Goal: Check status: Check status

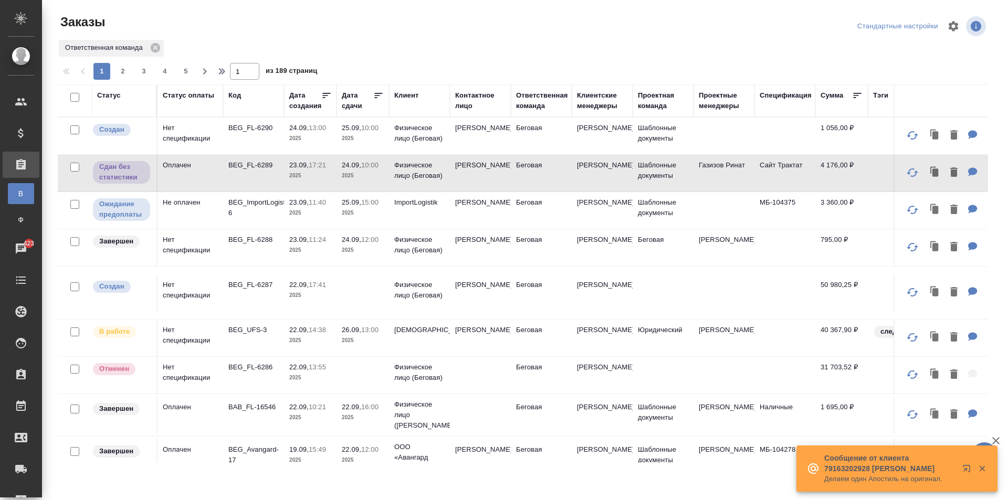
click at [348, 99] on div "Дата сдачи" at bounding box center [358, 100] width 32 height 21
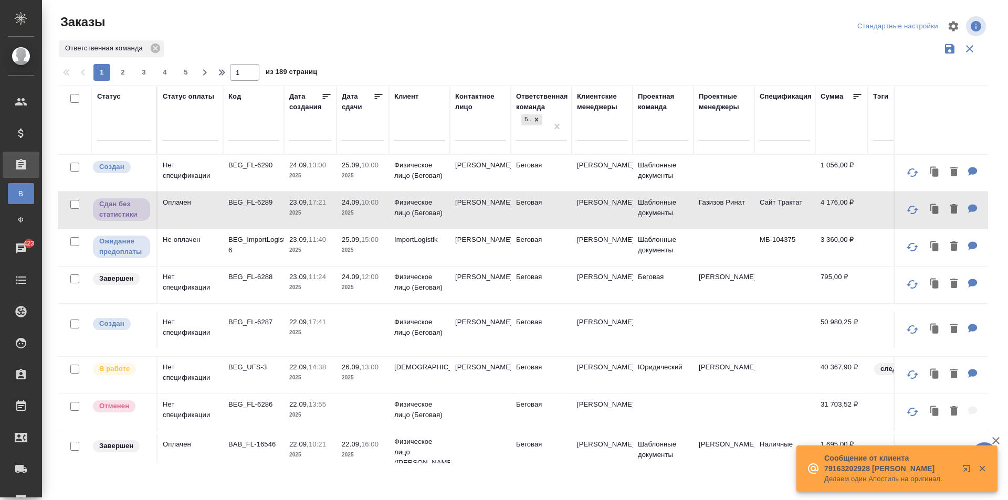
click at [366, 131] on input "text" at bounding box center [366, 132] width 36 height 15
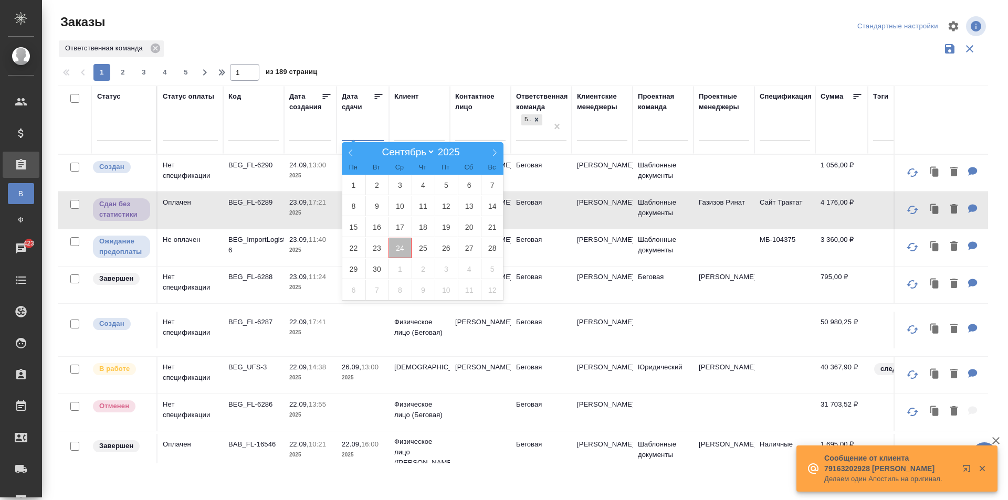
click at [395, 247] on span "24" at bounding box center [400, 248] width 23 height 20
type div "2025-09-23T21:00:00.000Z"
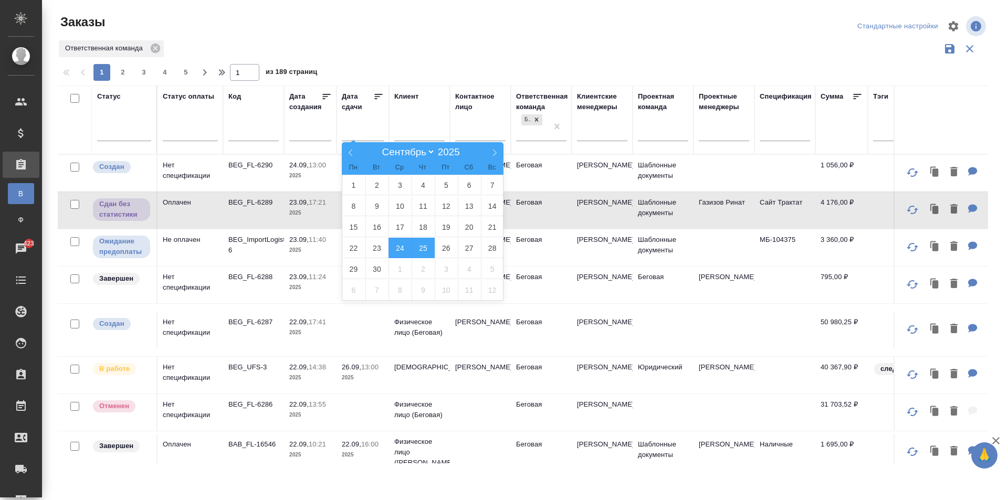
click at [421, 247] on span "25" at bounding box center [423, 248] width 23 height 20
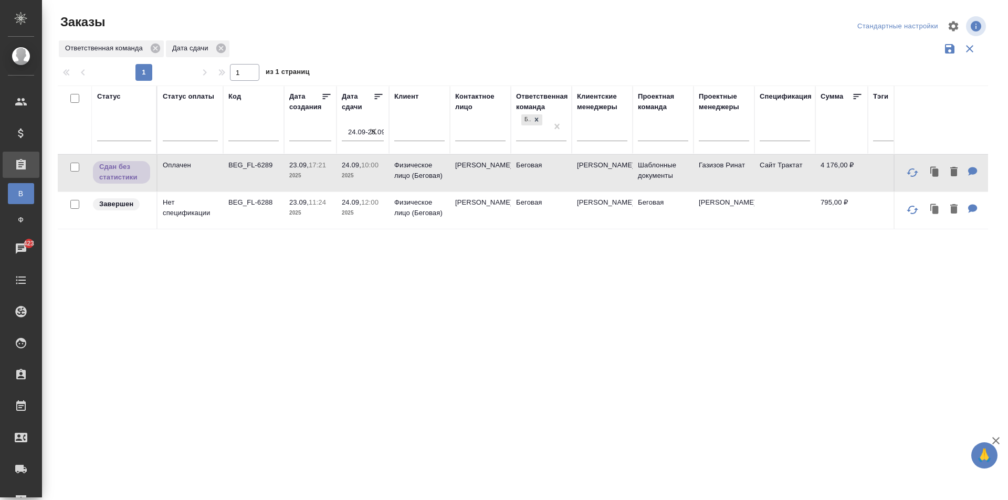
click at [370, 134] on icon "button" at bounding box center [373, 132] width 11 height 11
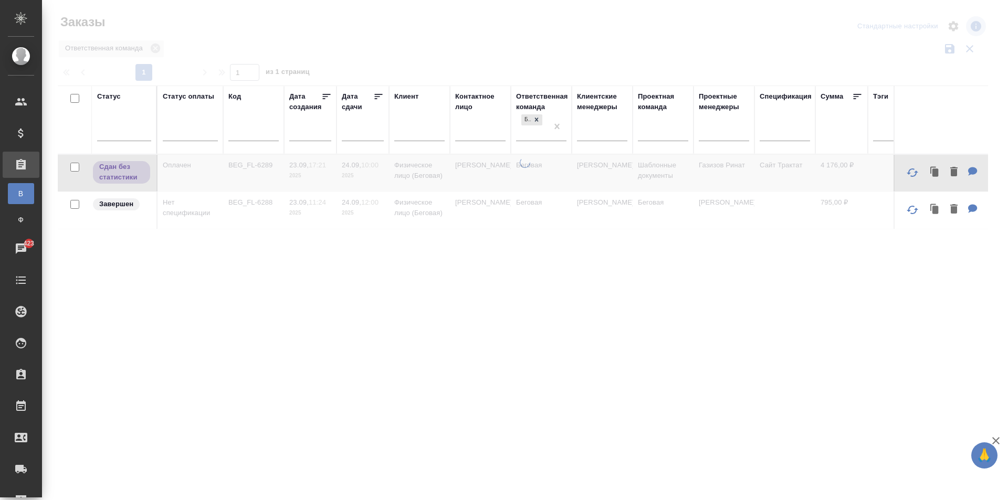
click at [356, 137] on input "text" at bounding box center [366, 132] width 36 height 15
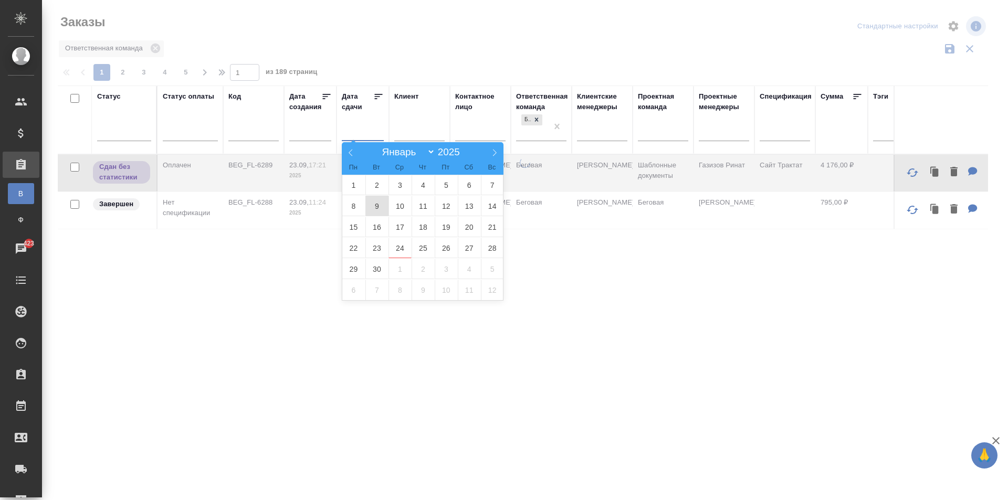
type div "2025-09-23T21:00:00.000Z"
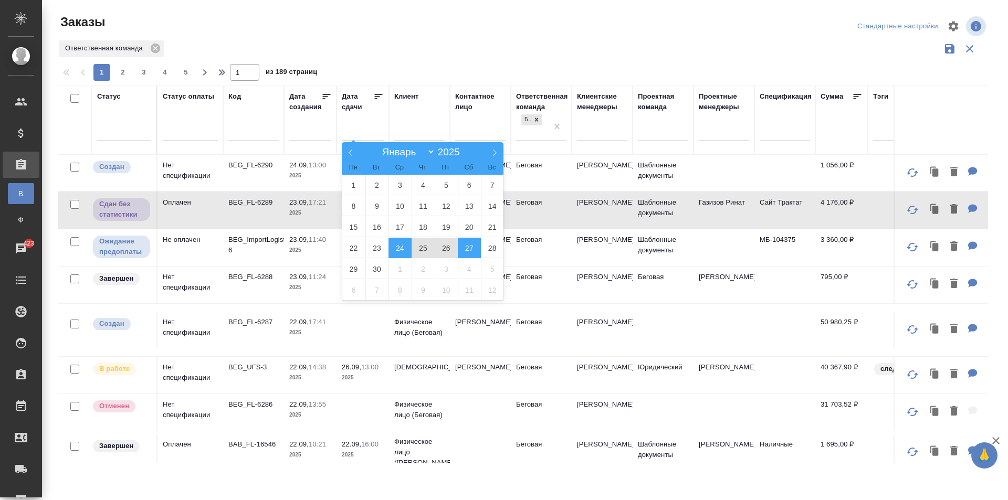
click at [459, 247] on span "27" at bounding box center [469, 248] width 23 height 20
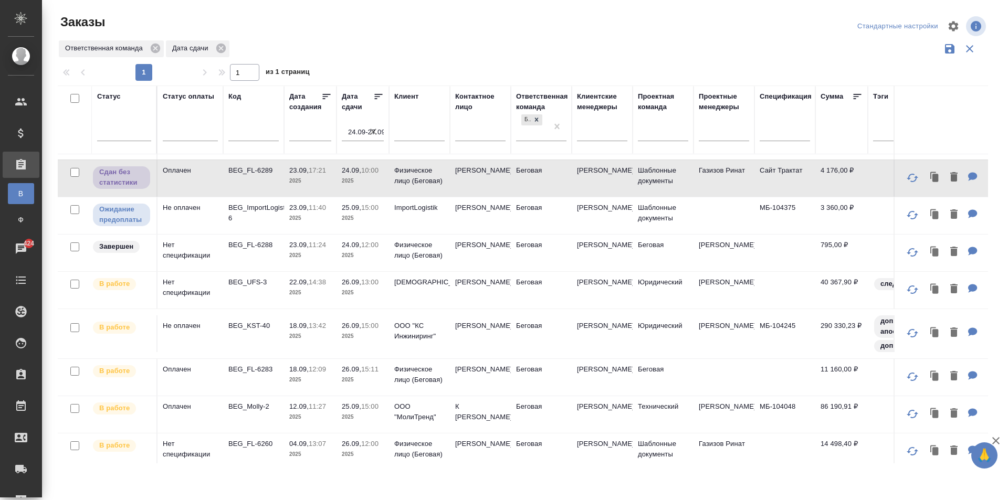
scroll to position [47, 0]
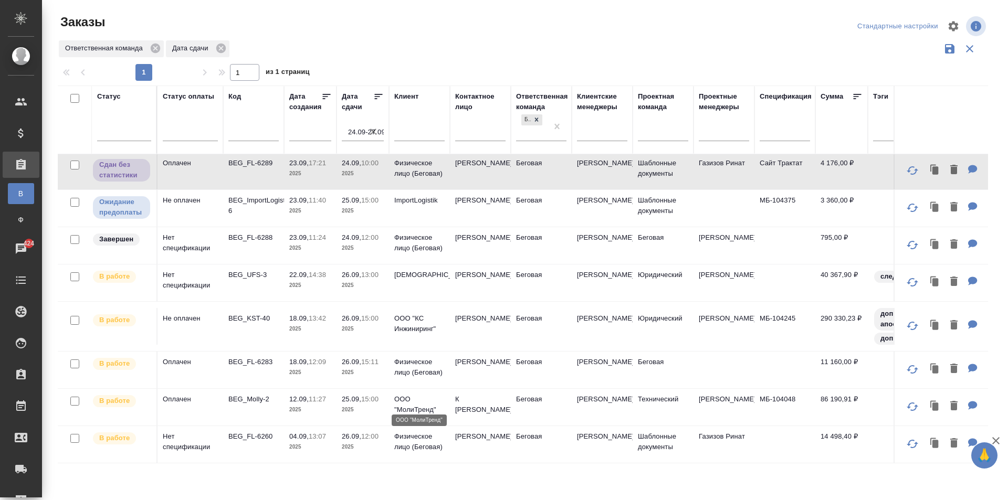
click at [429, 394] on p "ООО "МолиТренд"" at bounding box center [419, 404] width 50 height 21
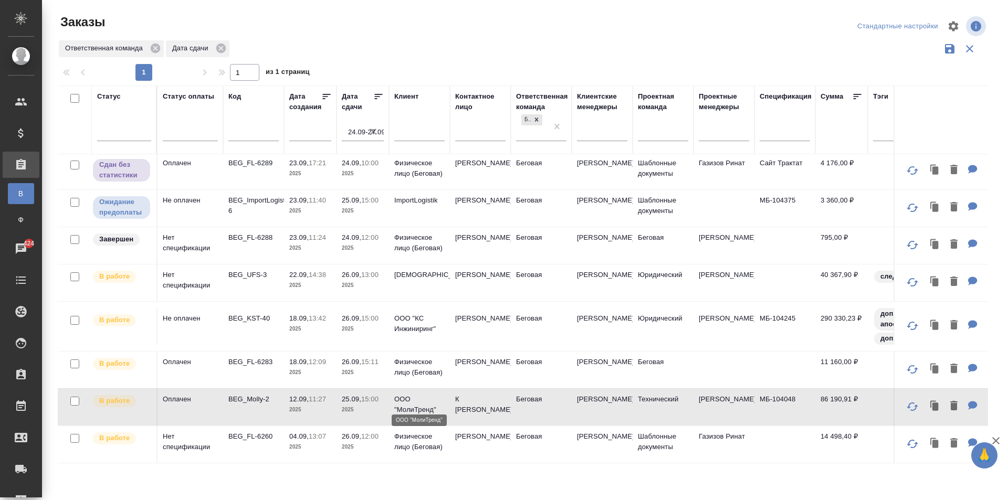
click at [429, 394] on p "ООО "МолиТренд"" at bounding box center [419, 404] width 50 height 21
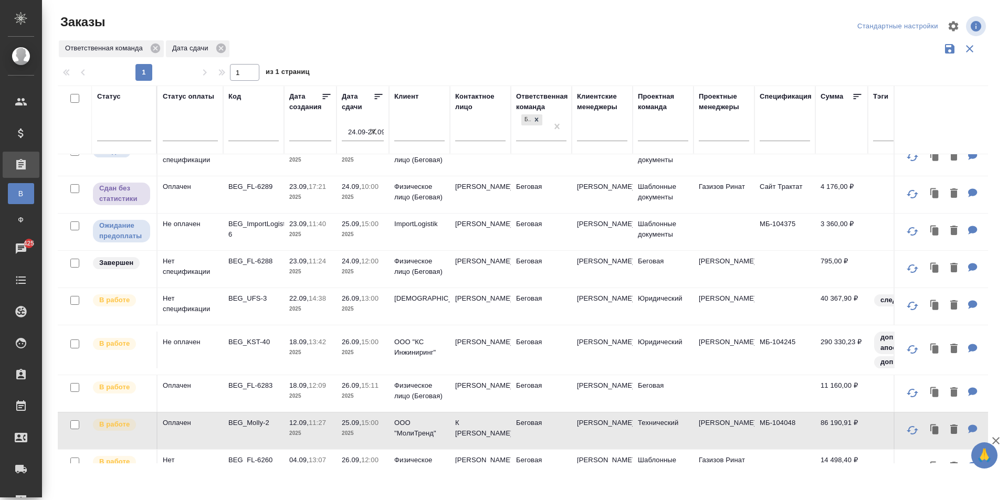
scroll to position [0, 0]
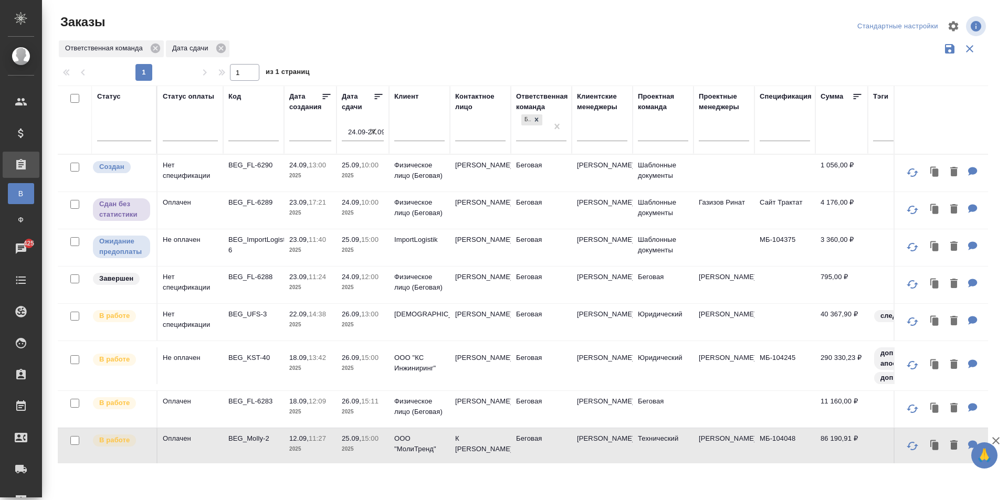
click at [377, 130] on icon "button" at bounding box center [373, 132] width 11 height 11
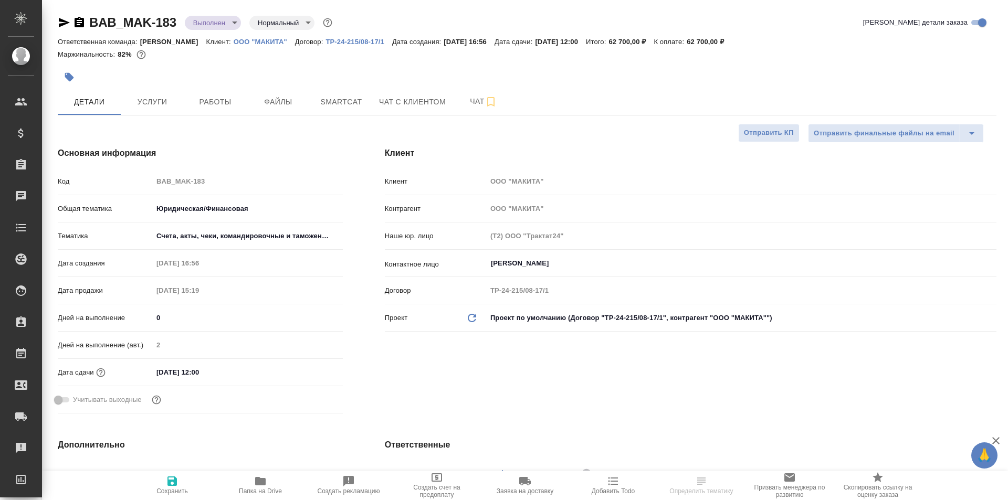
select select "RU"
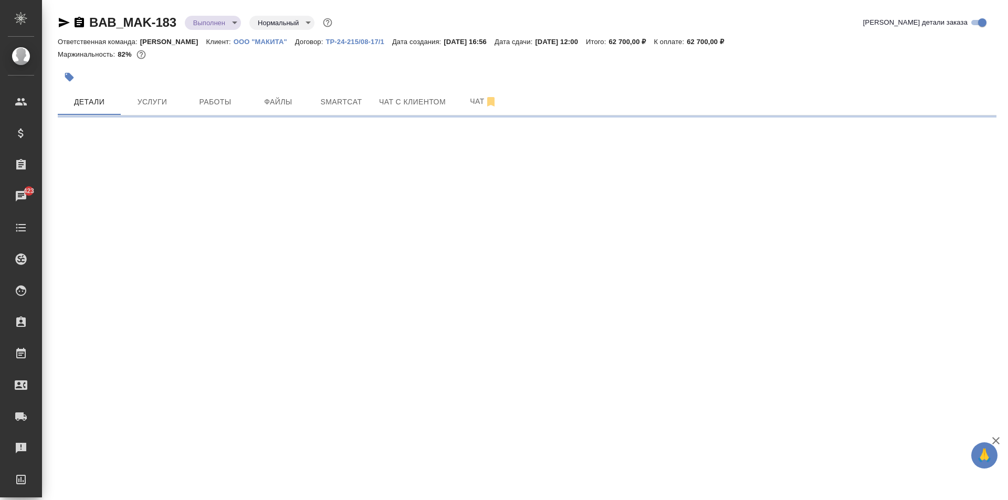
select select "RU"
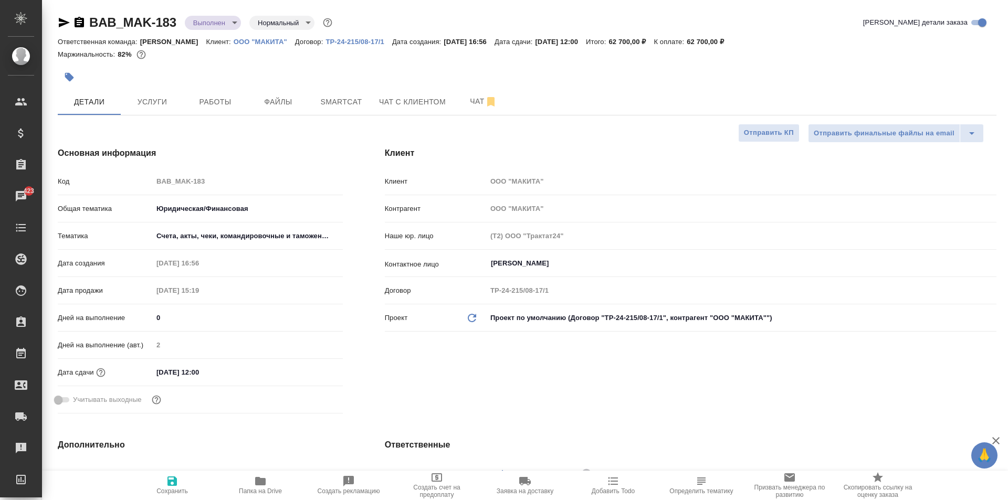
type textarea "x"
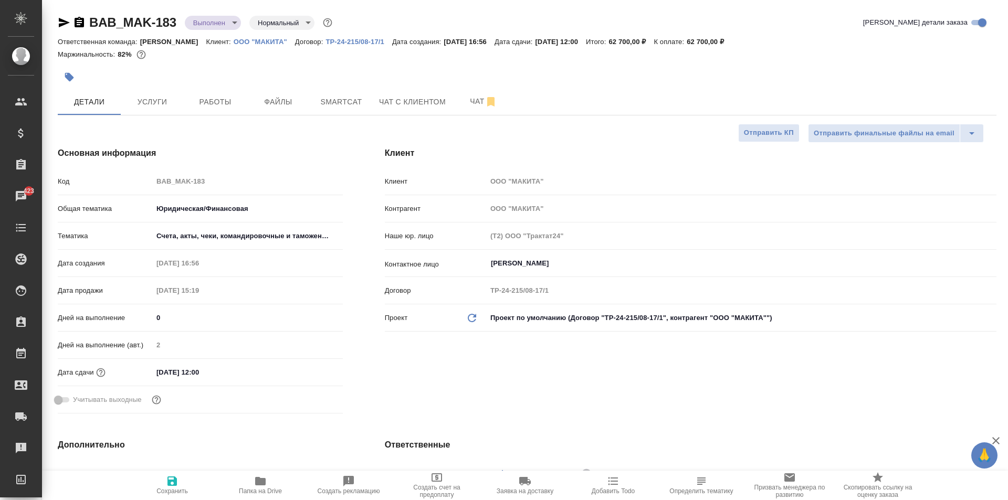
type textarea "x"
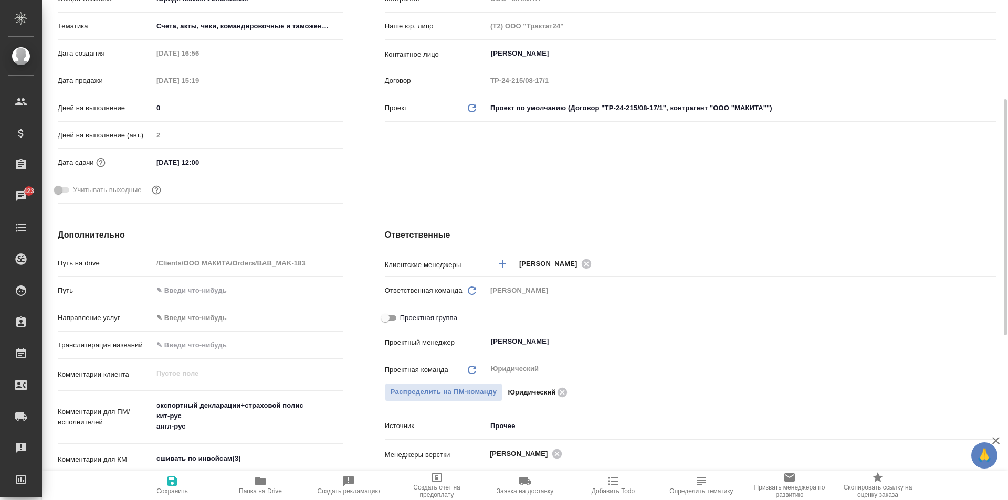
type textarea "x"
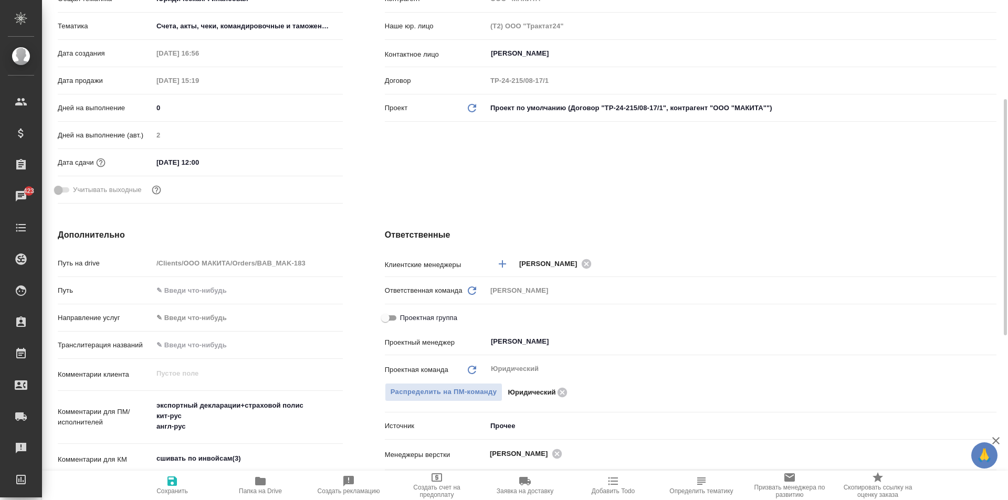
type textarea "x"
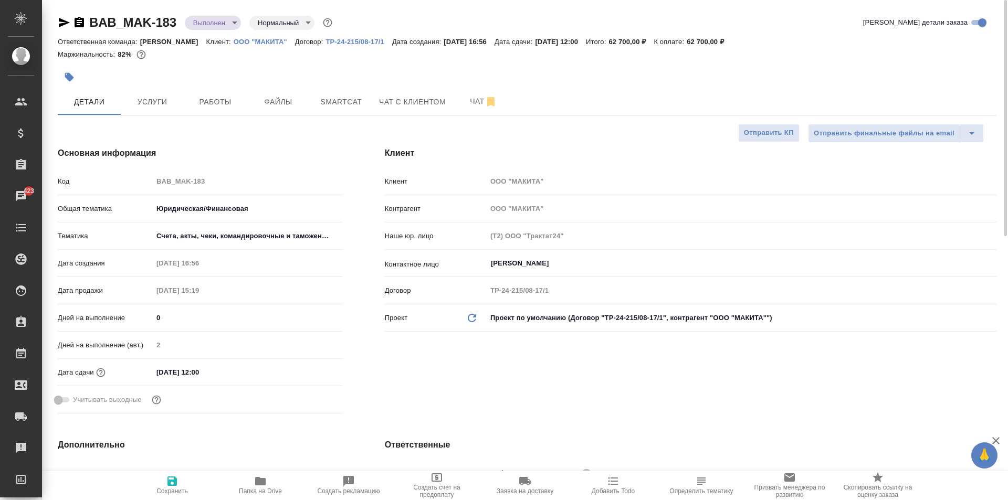
type textarea "x"
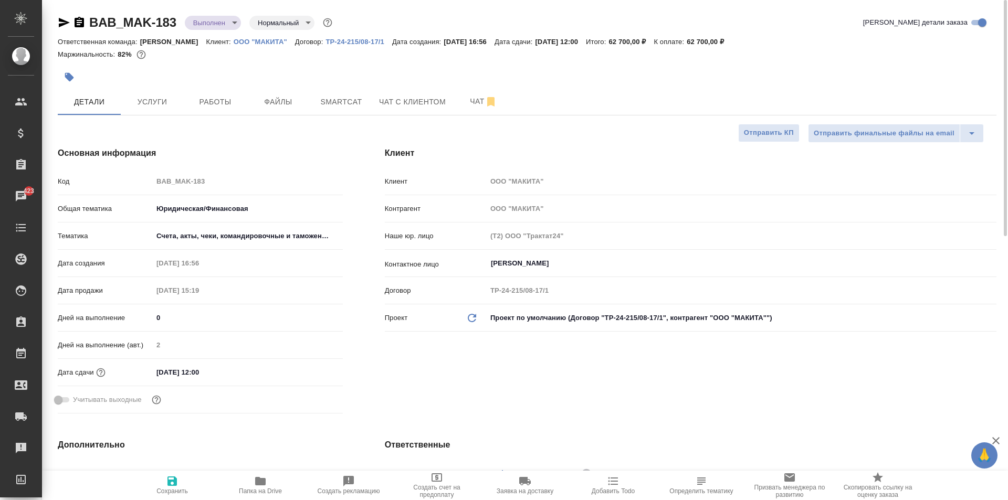
type textarea "x"
click at [253, 33] on div "BAB_MAK-183 Выполнен completed Нормальный normal Кратко детали заказа" at bounding box center [527, 24] width 939 height 21
click at [255, 36] on div "Ответственная команда: Бабушкинская Клиент: ООО "МАКИТА" Договор: ТР-24-215/08-…" at bounding box center [527, 41] width 939 height 13
click at [258, 40] on p "ООО "МАКИТА"" at bounding box center [264, 42] width 61 height 8
type textarea "x"
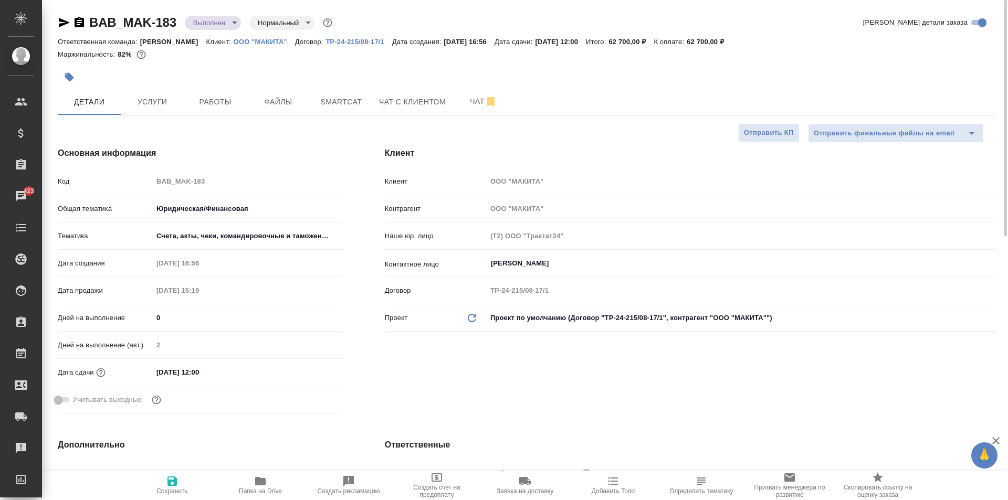
type textarea "x"
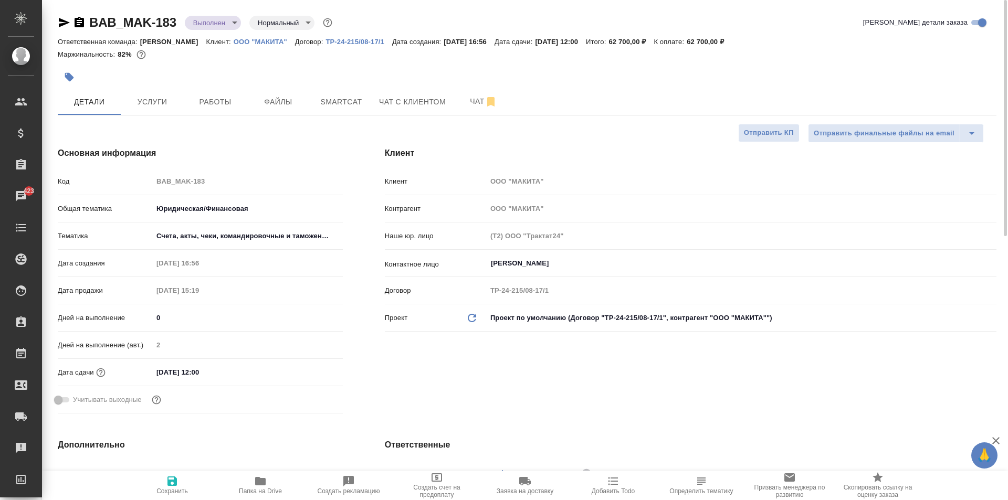
type textarea "x"
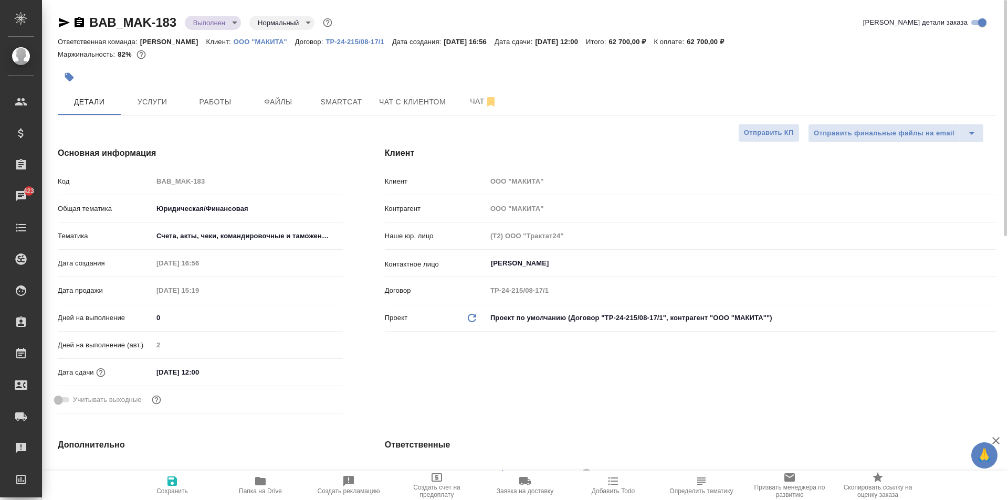
type textarea "x"
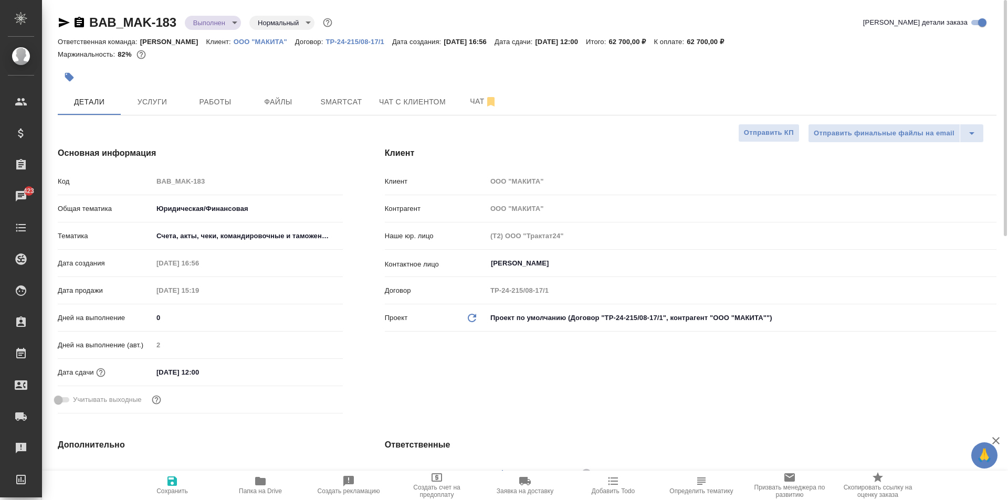
type textarea "x"
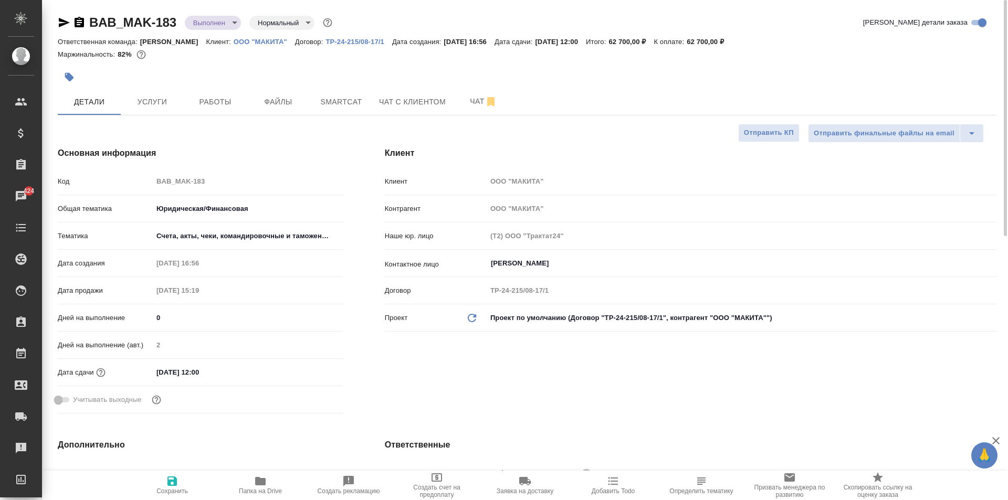
type textarea "x"
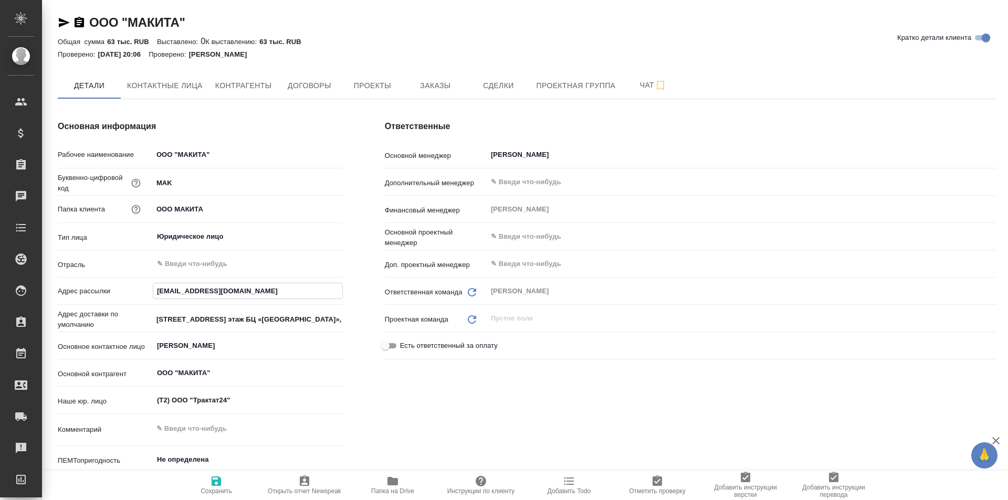
drag, startPoint x: 238, startPoint y: 290, endPoint x: 143, endPoint y: 290, distance: 94.5
click at [143, 290] on div "Адрес рассылки imperia@awatera.com" at bounding box center [200, 291] width 285 height 18
click at [349, 29] on div "ООО "МАКИТА" Кратко детали клиента" at bounding box center [527, 22] width 939 height 17
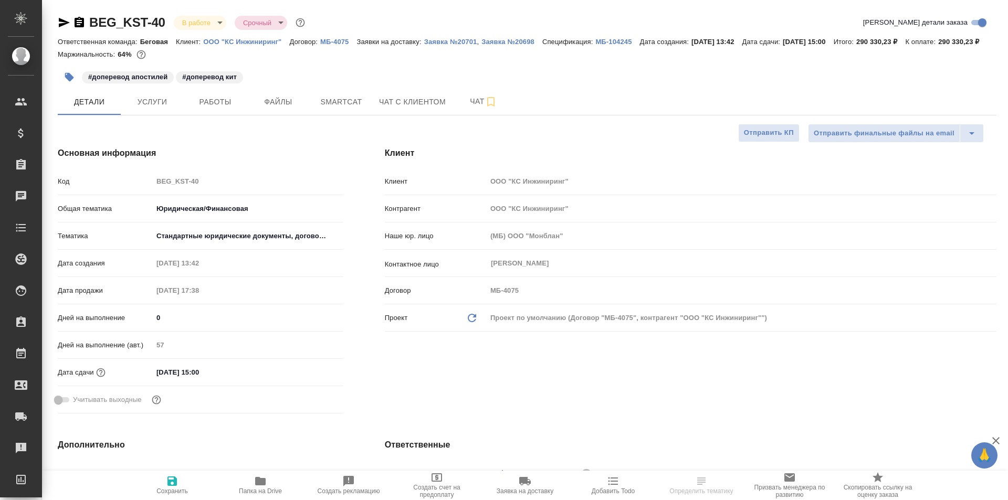
select select "RU"
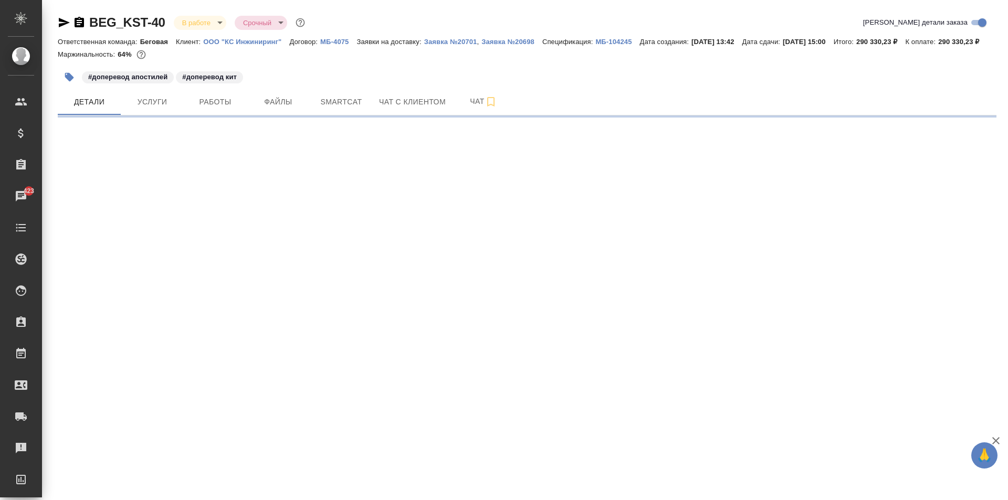
select select "RU"
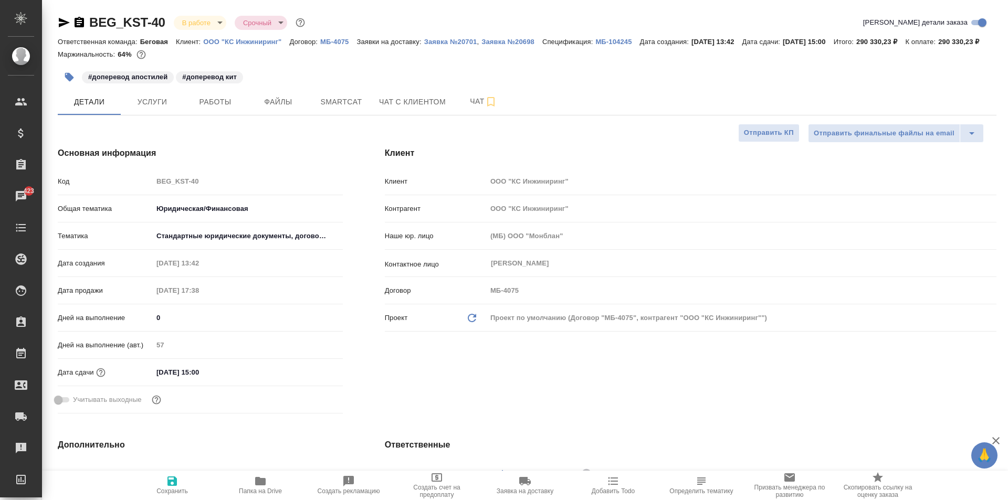
type textarea "x"
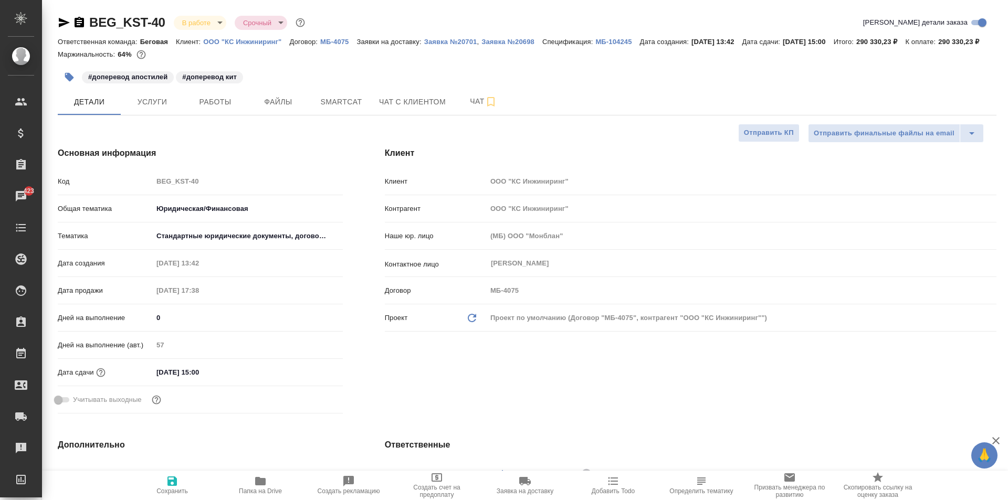
type textarea "x"
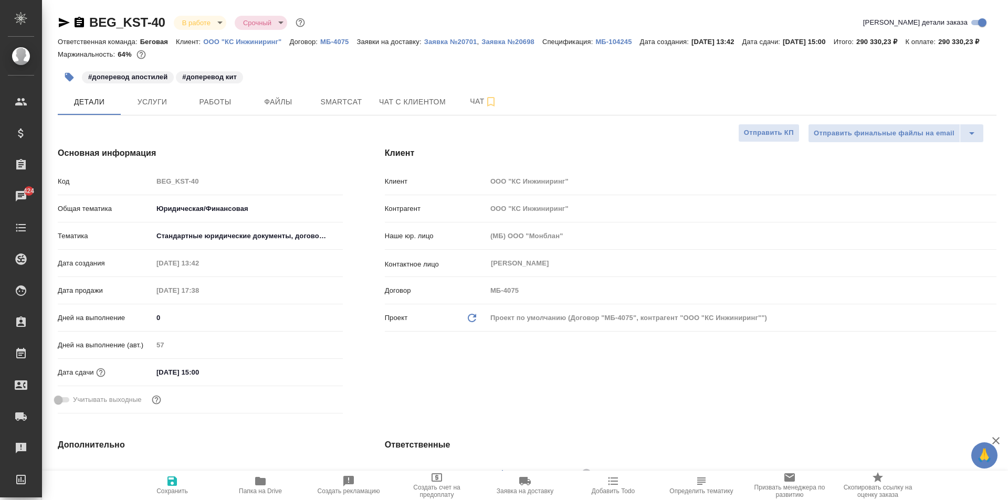
type textarea "x"
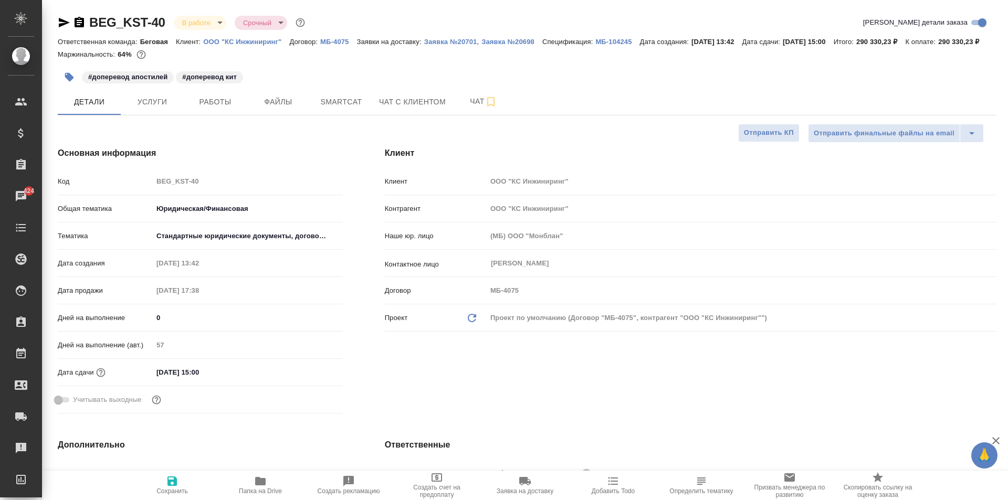
type textarea "x"
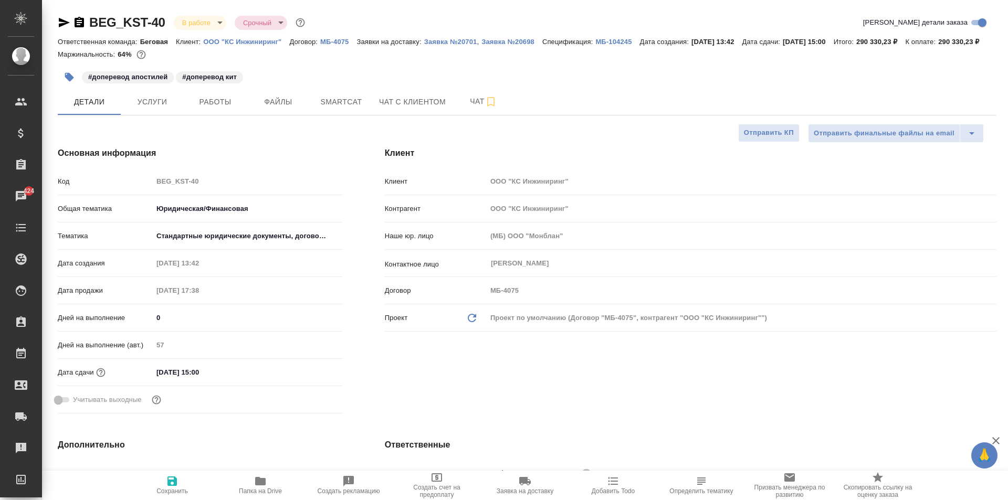
type textarea "x"
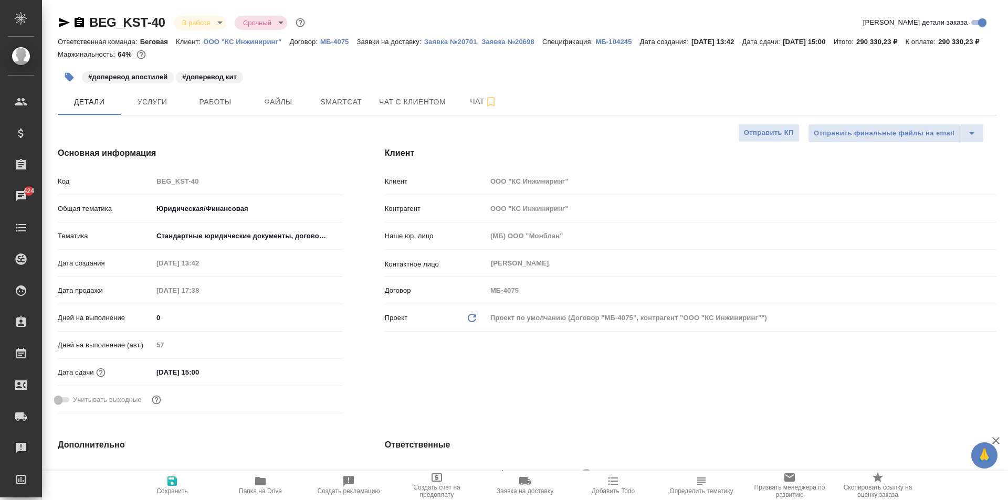
type textarea "x"
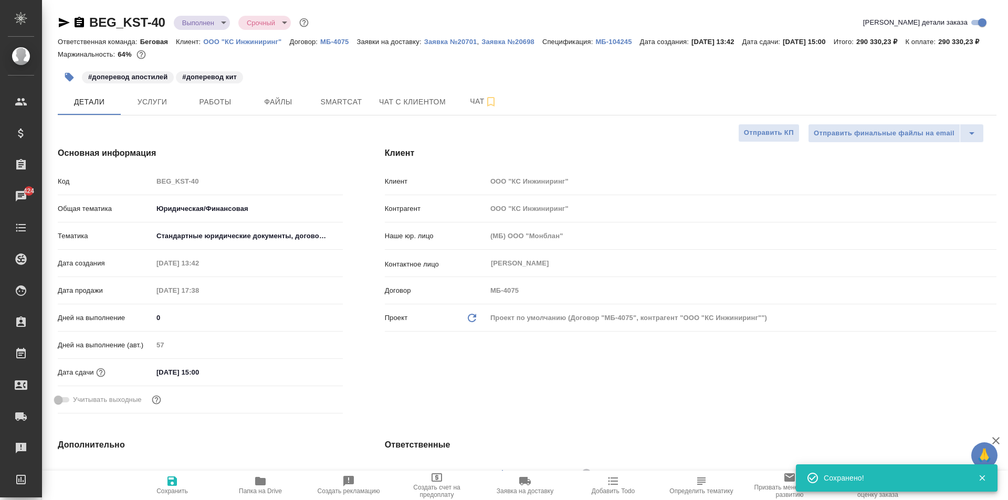
select select "RU"
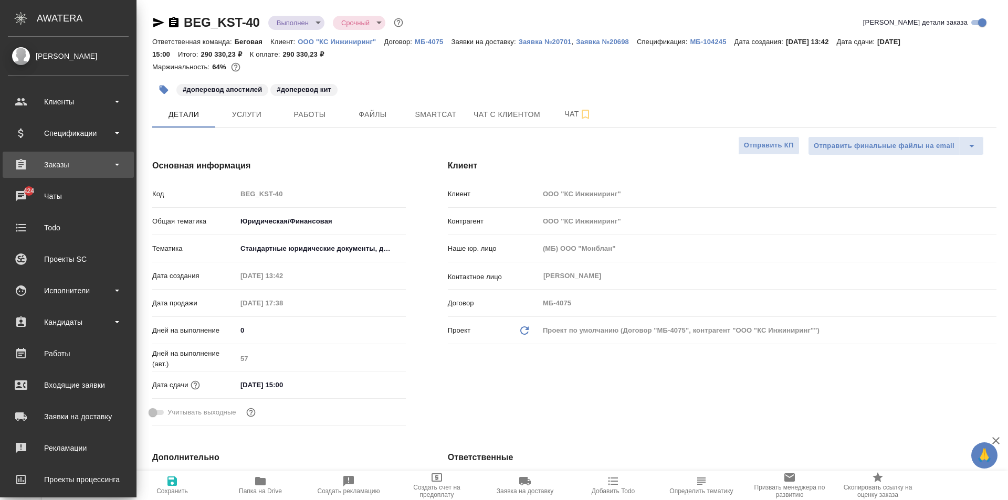
click at [60, 169] on div "Заказы" at bounding box center [68, 165] width 121 height 16
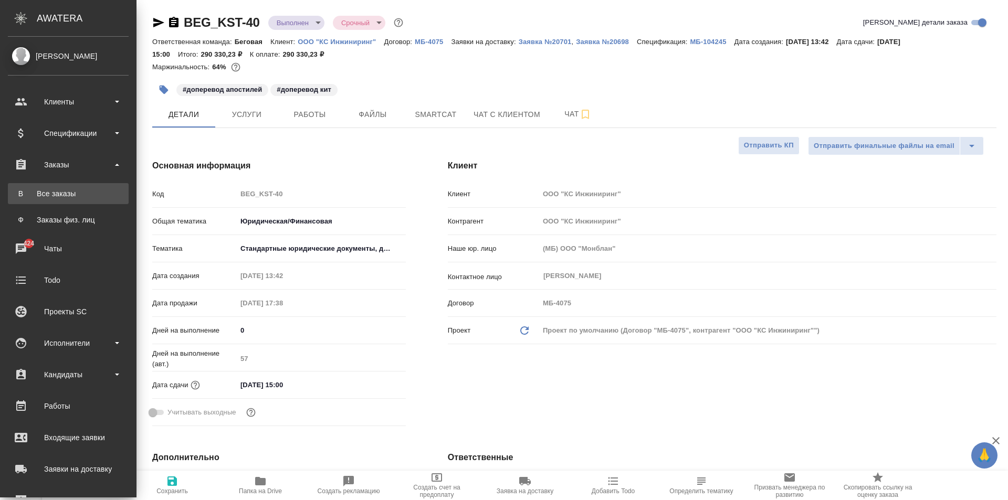
click at [65, 194] on div "Все заказы" at bounding box center [68, 193] width 110 height 11
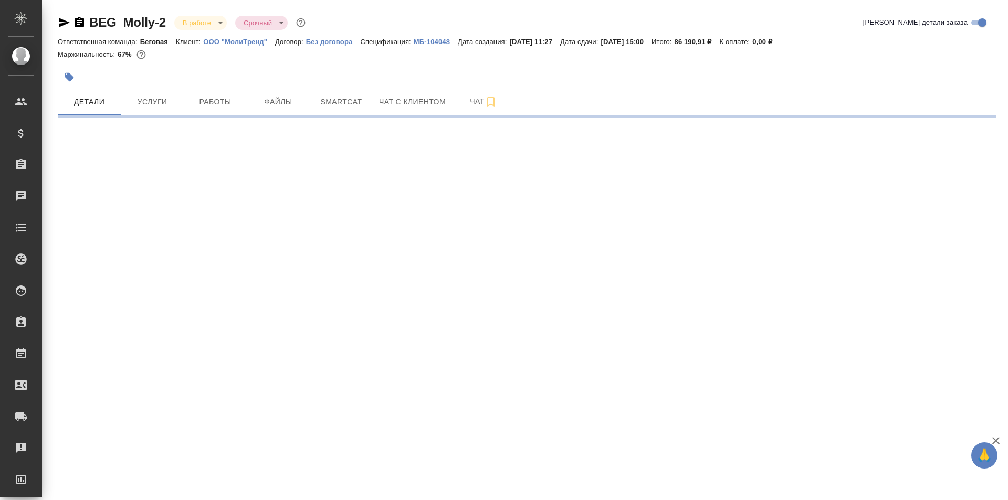
select select "RU"
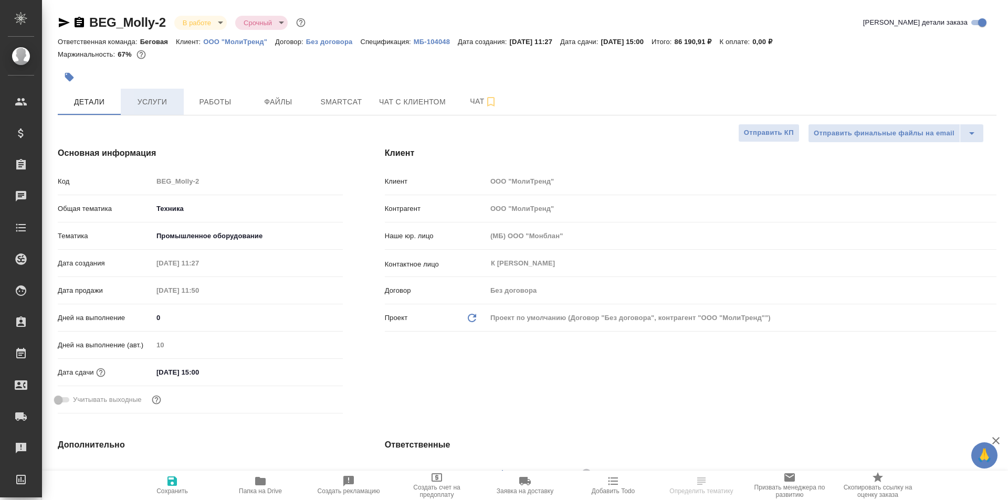
click at [163, 102] on span "Услуги" at bounding box center [152, 102] width 50 height 13
type textarea "x"
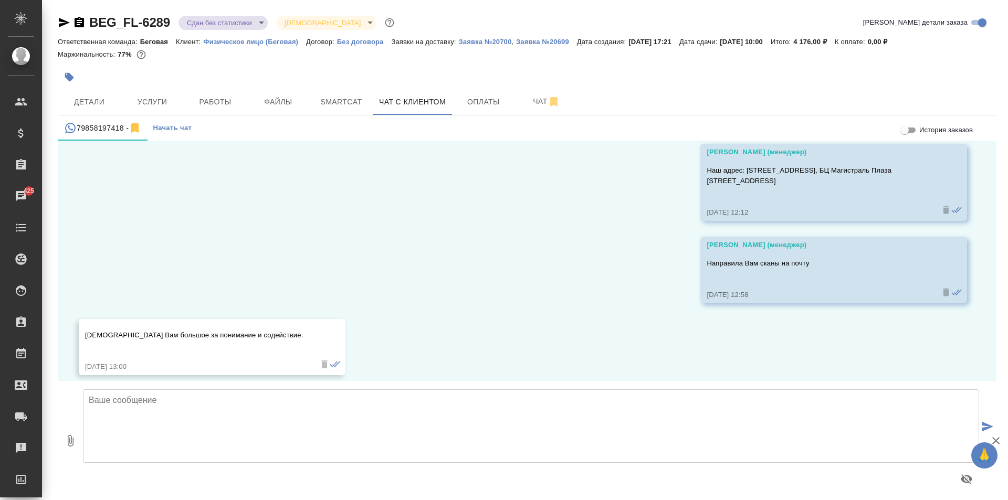
scroll to position [1550, 0]
